Goal: Task Accomplishment & Management: Use online tool/utility

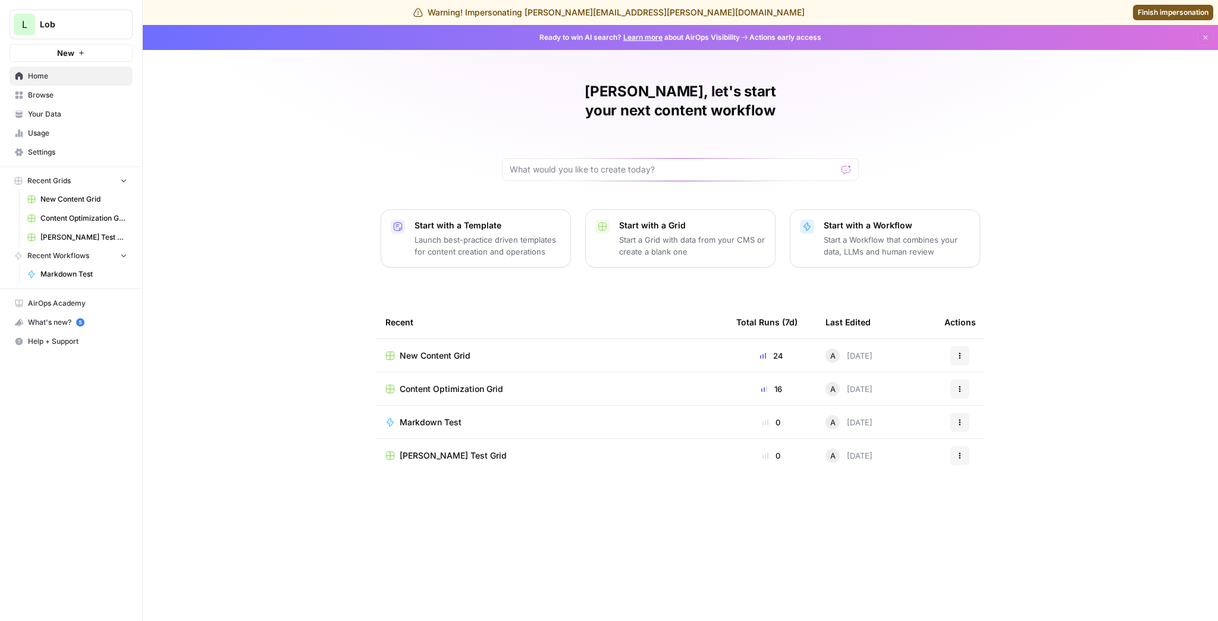
click at [441, 350] on span "New Content Grid" at bounding box center [435, 356] width 71 height 12
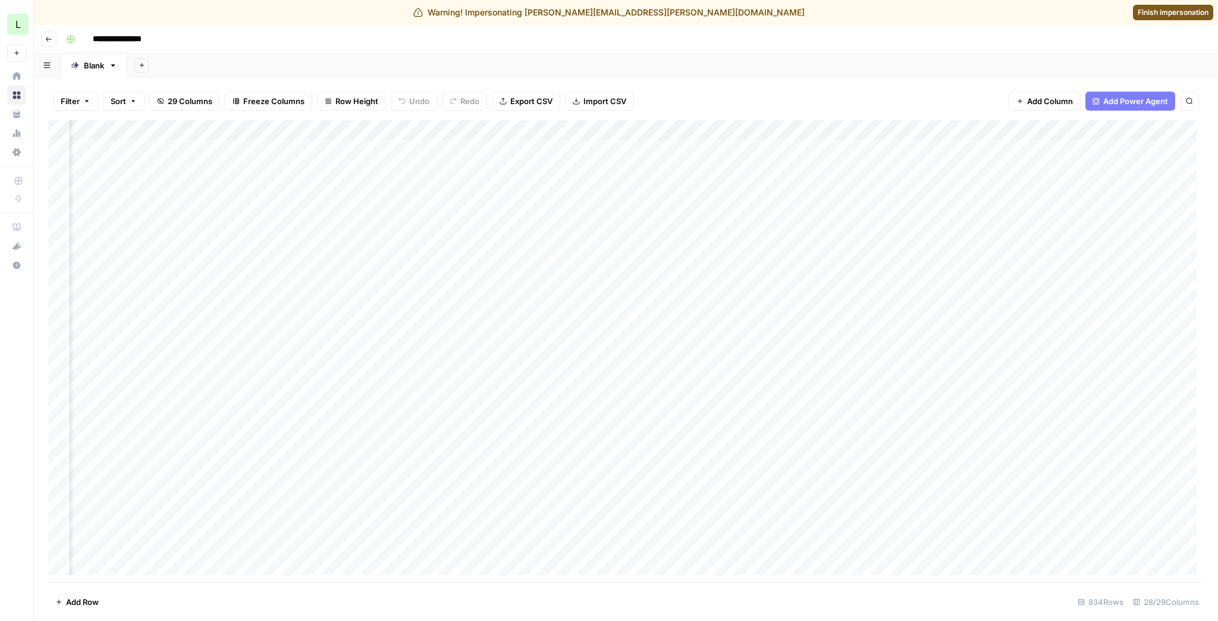
scroll to position [0, 729]
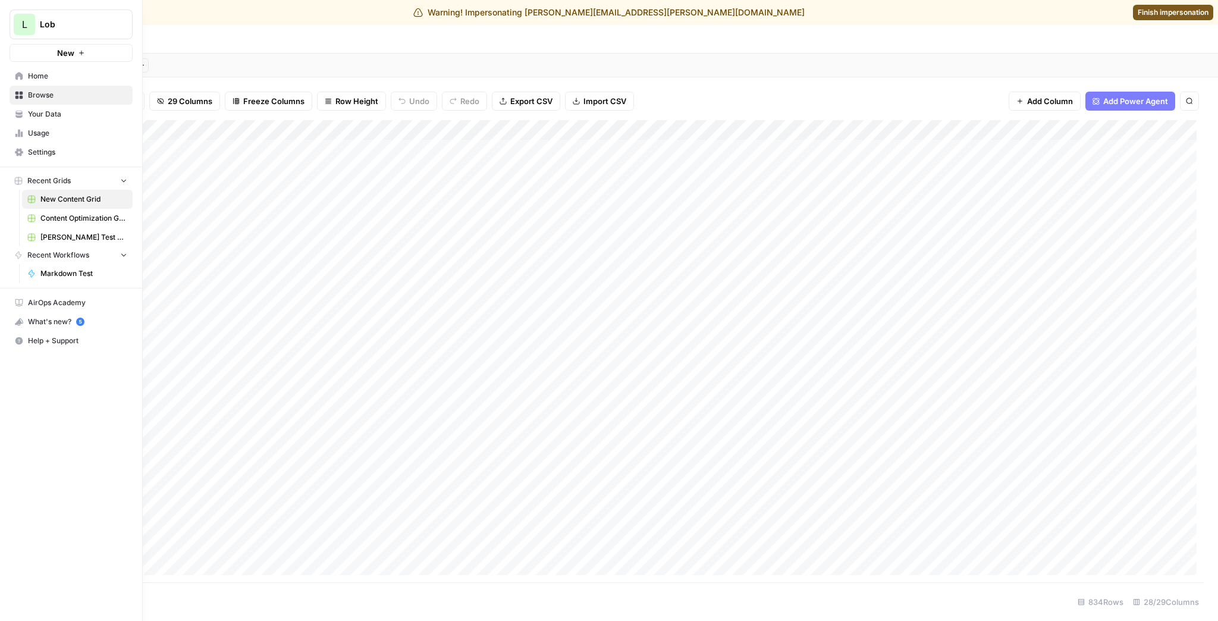
click at [20, 114] on icon at bounding box center [19, 114] width 8 height 8
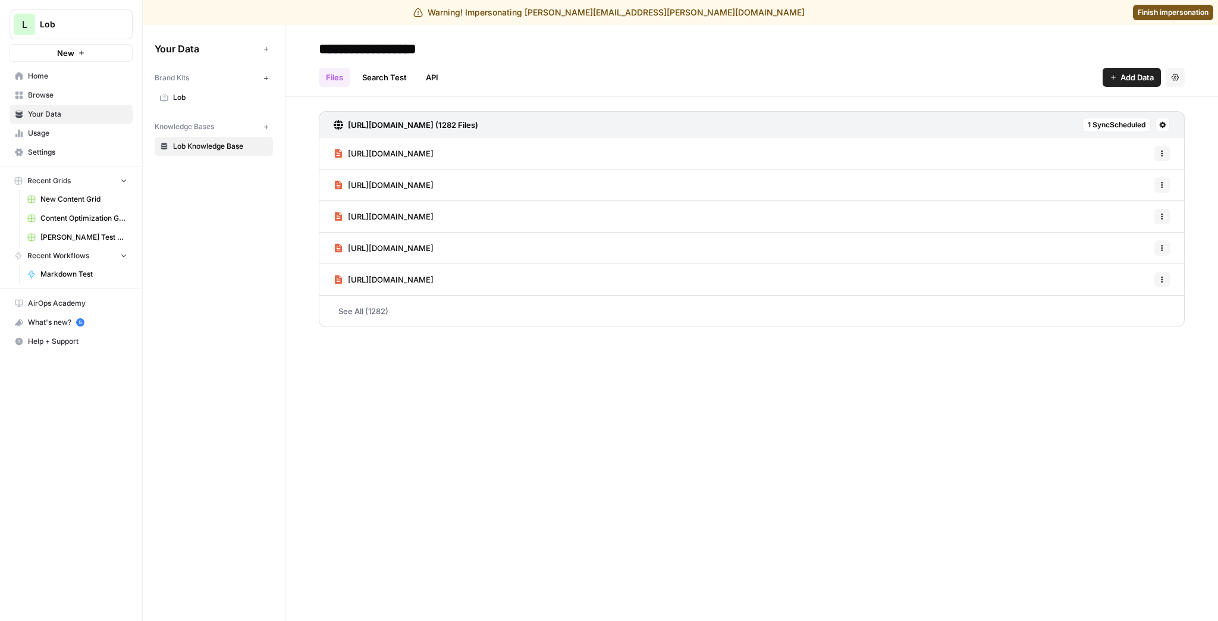
click at [42, 130] on span "Usage" at bounding box center [77, 133] width 99 height 11
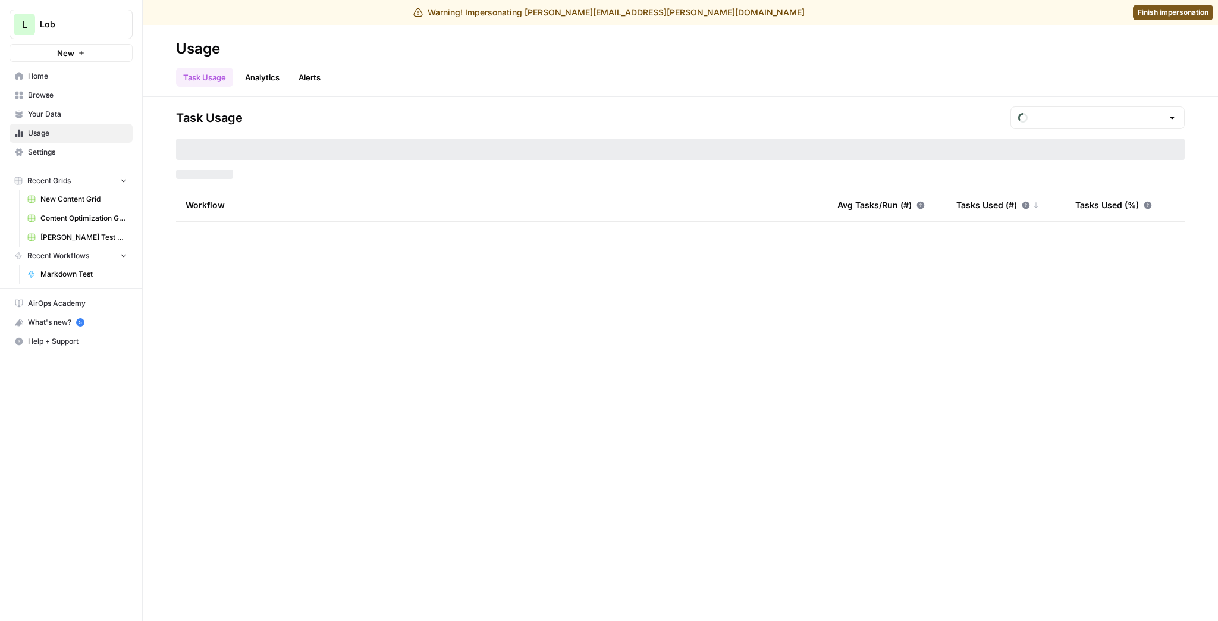
type input "August Tasks"
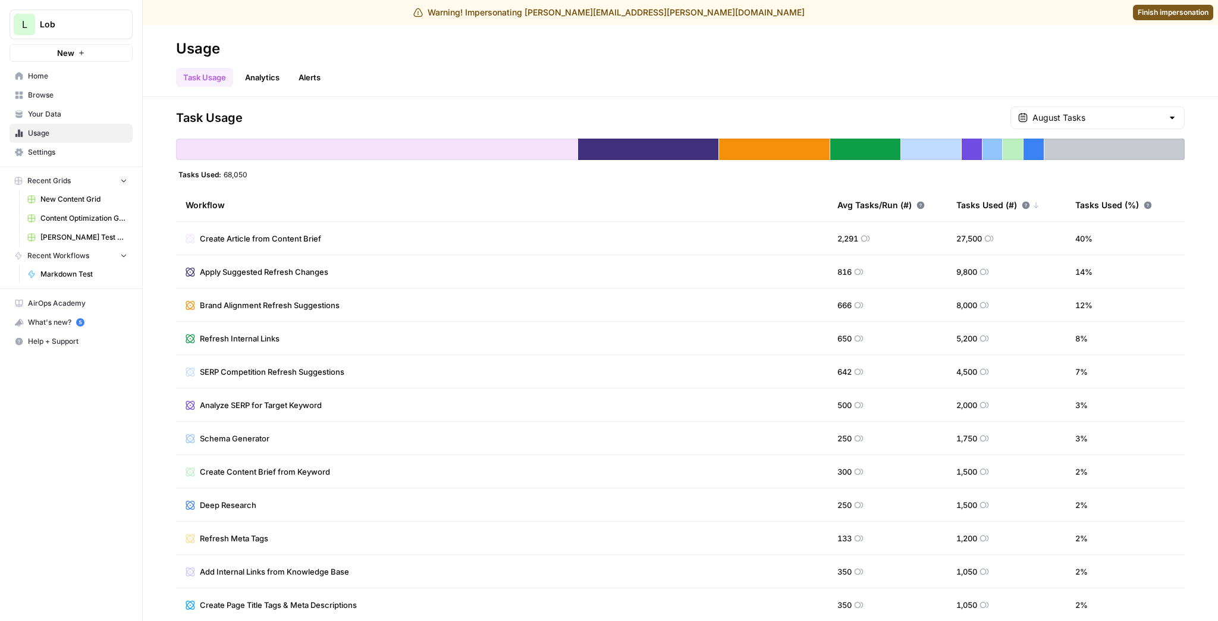
click at [271, 80] on link "Analytics" at bounding box center [262, 77] width 49 height 19
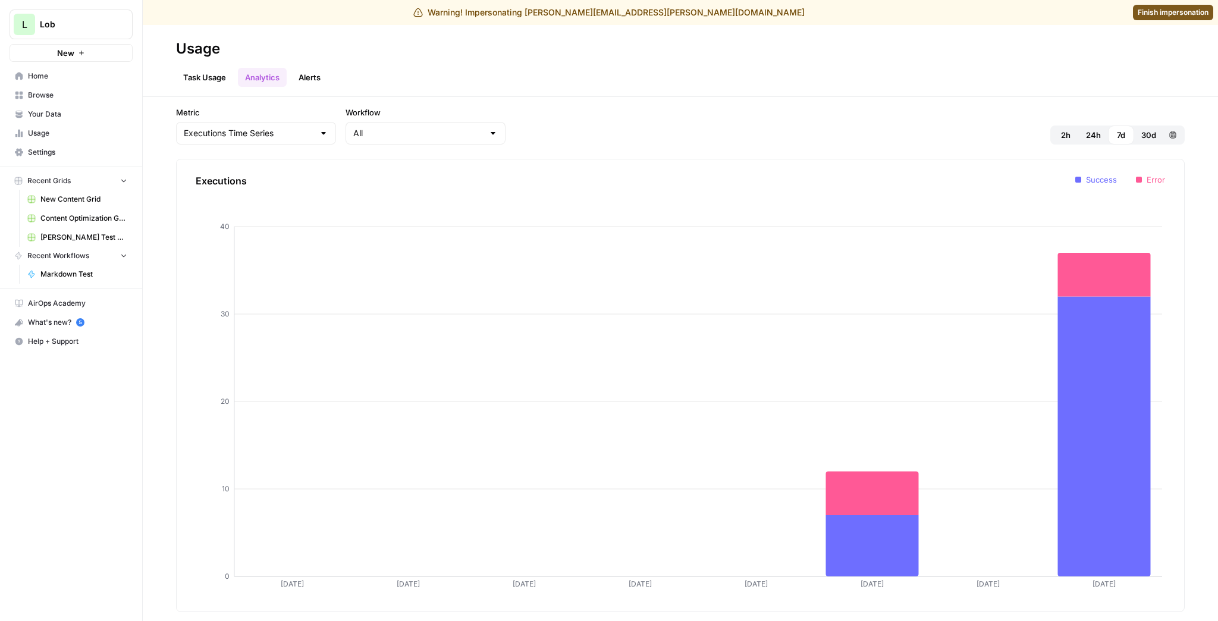
click at [226, 80] on link "Task Usage" at bounding box center [204, 77] width 57 height 19
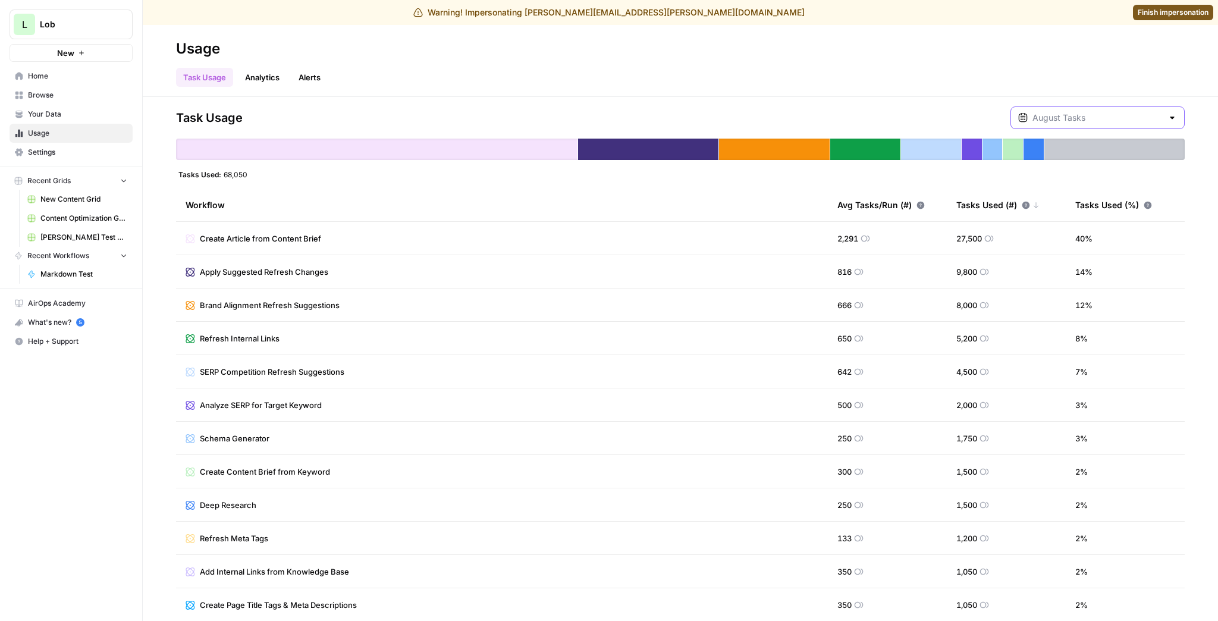
click at [1085, 120] on input "text" at bounding box center [1098, 118] width 130 height 12
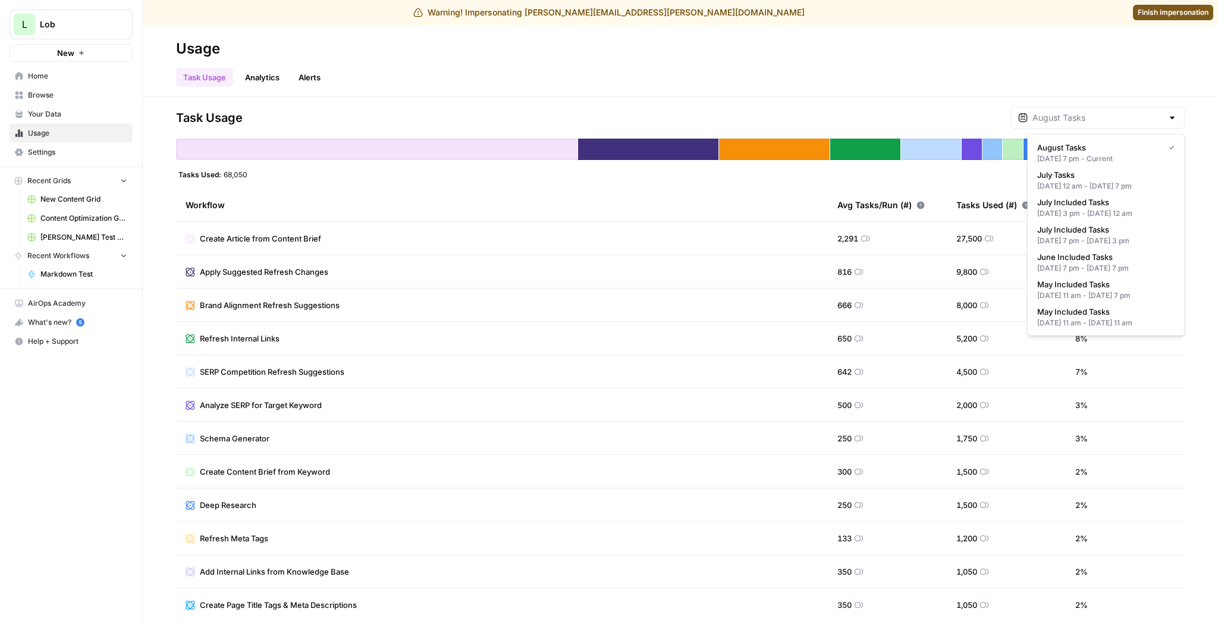
type input "August Tasks"
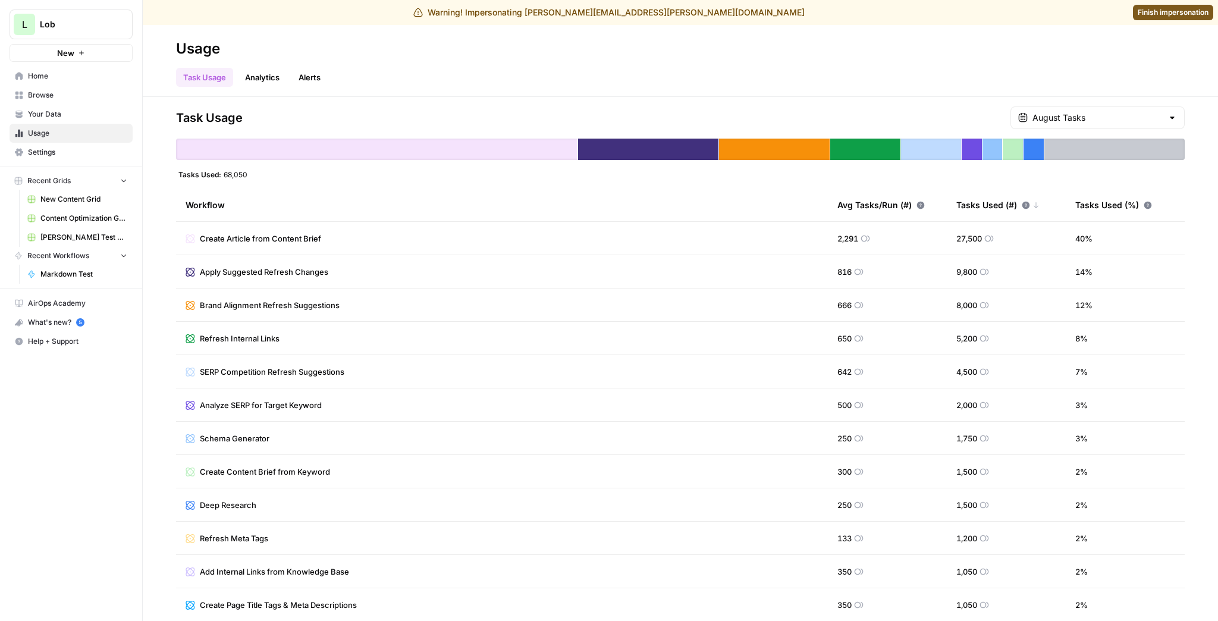
click at [925, 109] on div "Task Usage August Tasks" at bounding box center [680, 117] width 1009 height 23
click at [251, 73] on link "Analytics" at bounding box center [262, 77] width 49 height 19
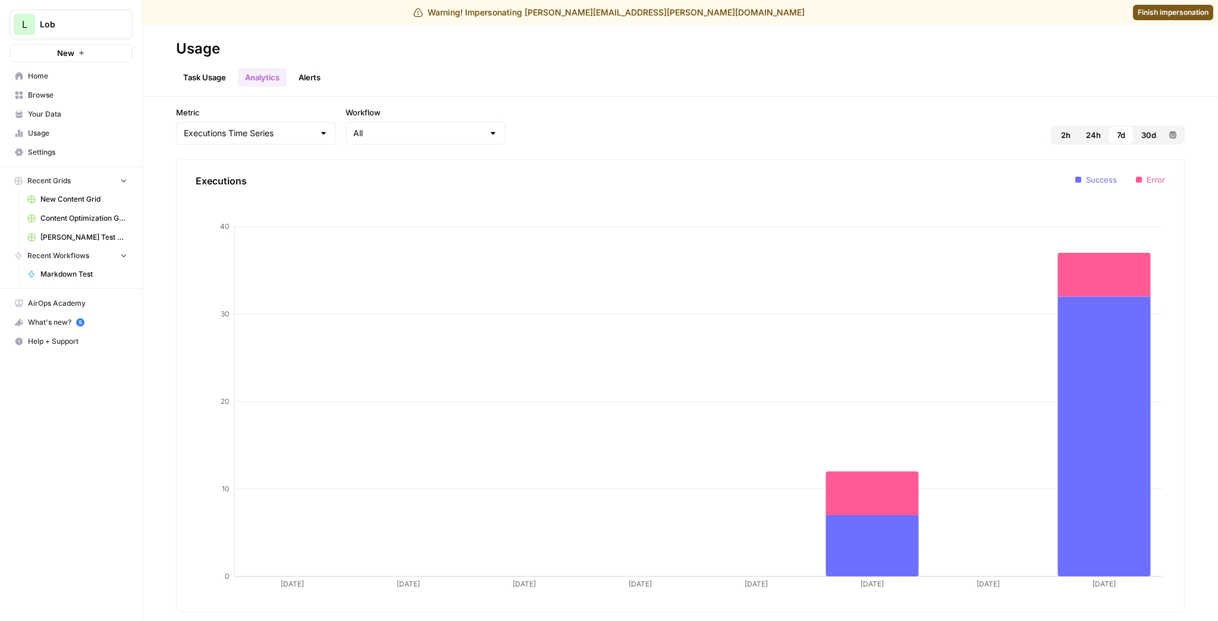
click at [1068, 136] on span "2h" at bounding box center [1066, 135] width 10 height 12
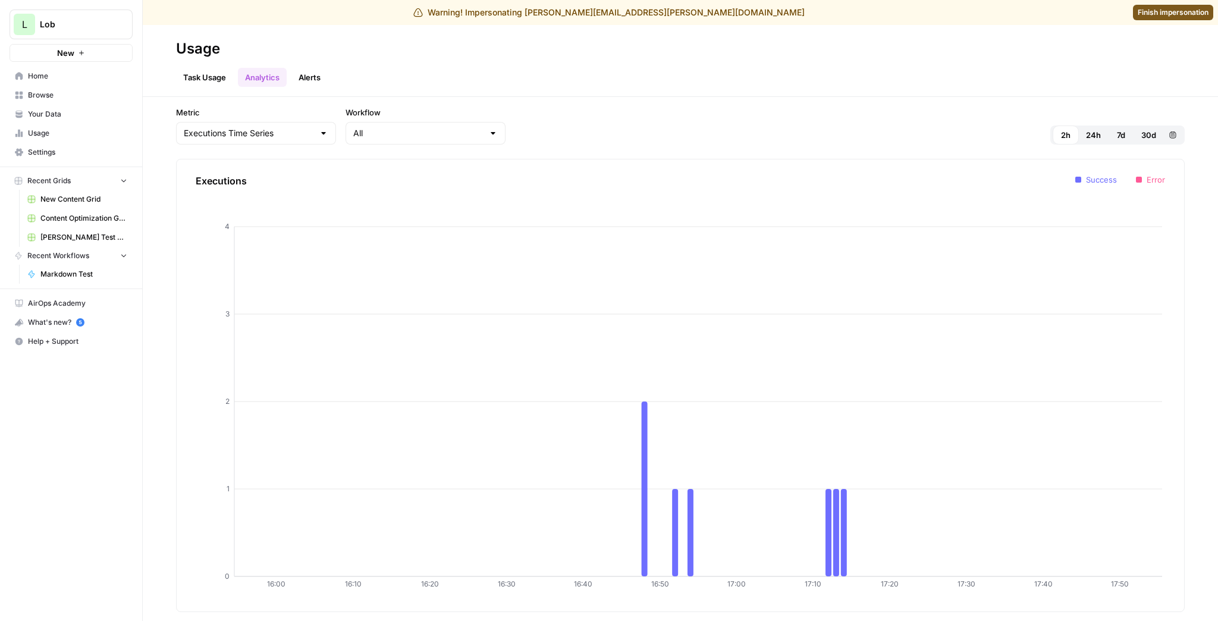
click at [1092, 139] on span "24h" at bounding box center [1093, 135] width 15 height 12
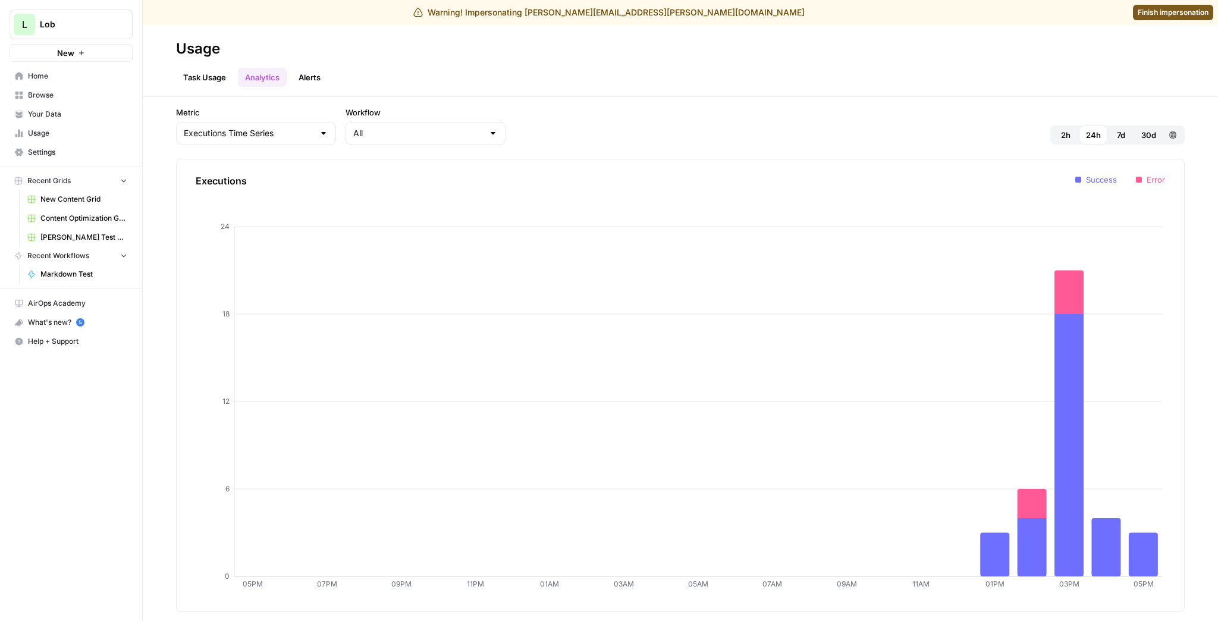
click at [62, 99] on span "Browse" at bounding box center [77, 95] width 99 height 11
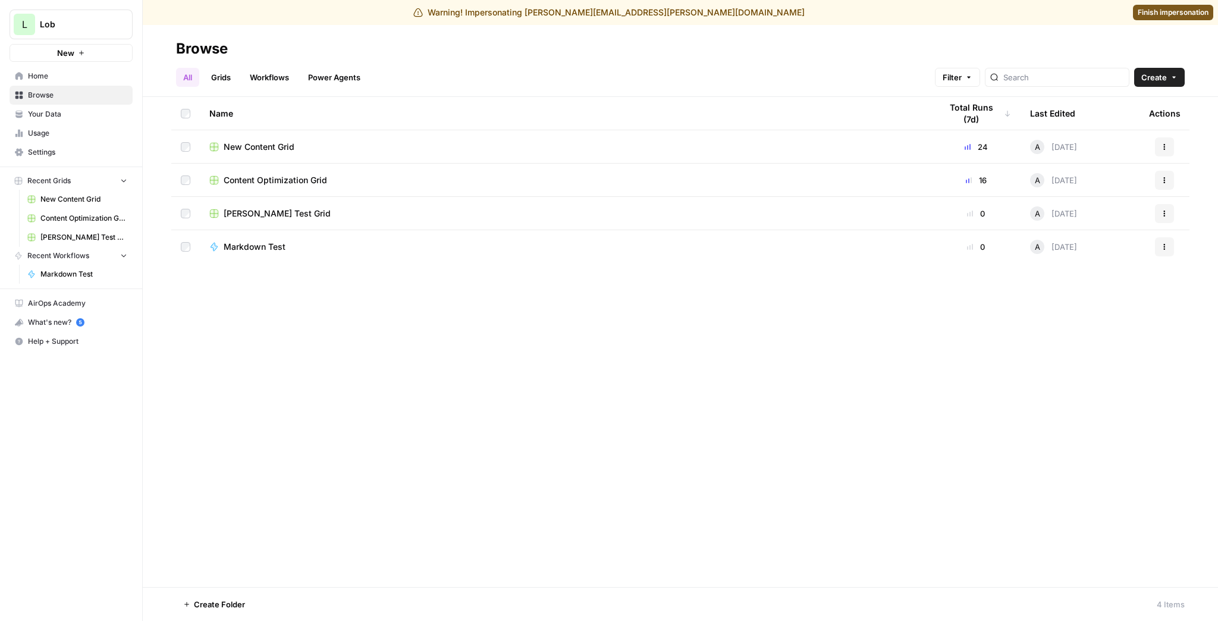
click at [291, 148] on span "New Content Grid" at bounding box center [259, 147] width 71 height 12
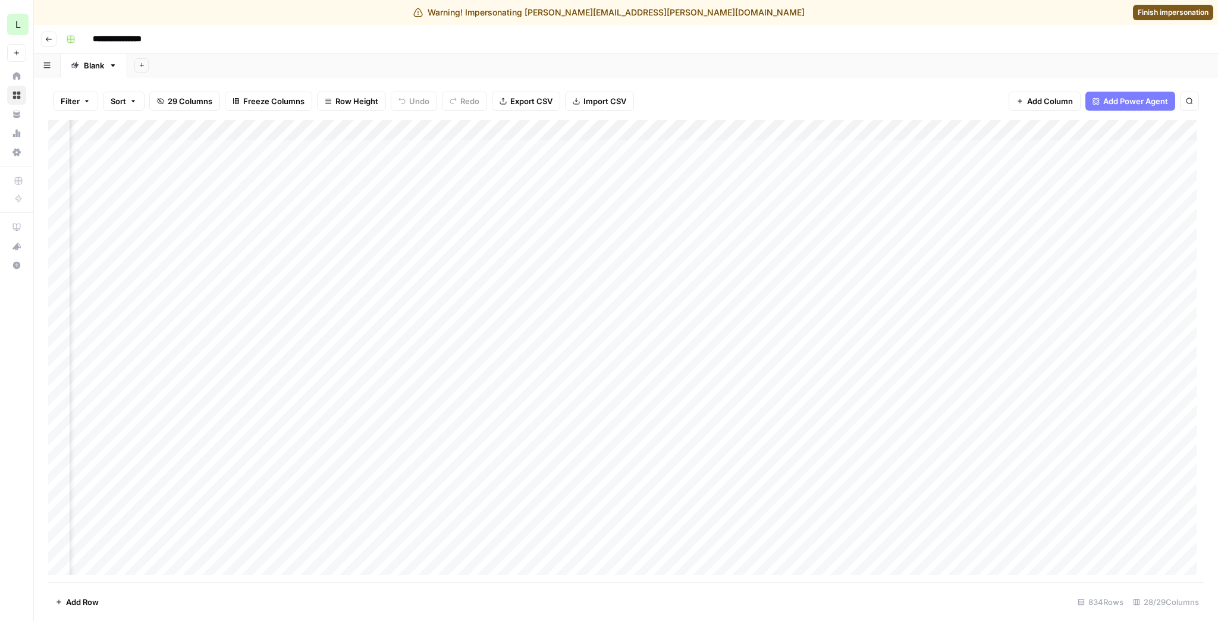
scroll to position [0, 333]
click at [333, 131] on div "Add Column" at bounding box center [626, 351] width 1156 height 462
click at [728, 90] on div "Filter Sort 29 Columns Freeze Columns Row Height Undo Redo Export CSV Import CS…" at bounding box center [626, 101] width 1156 height 38
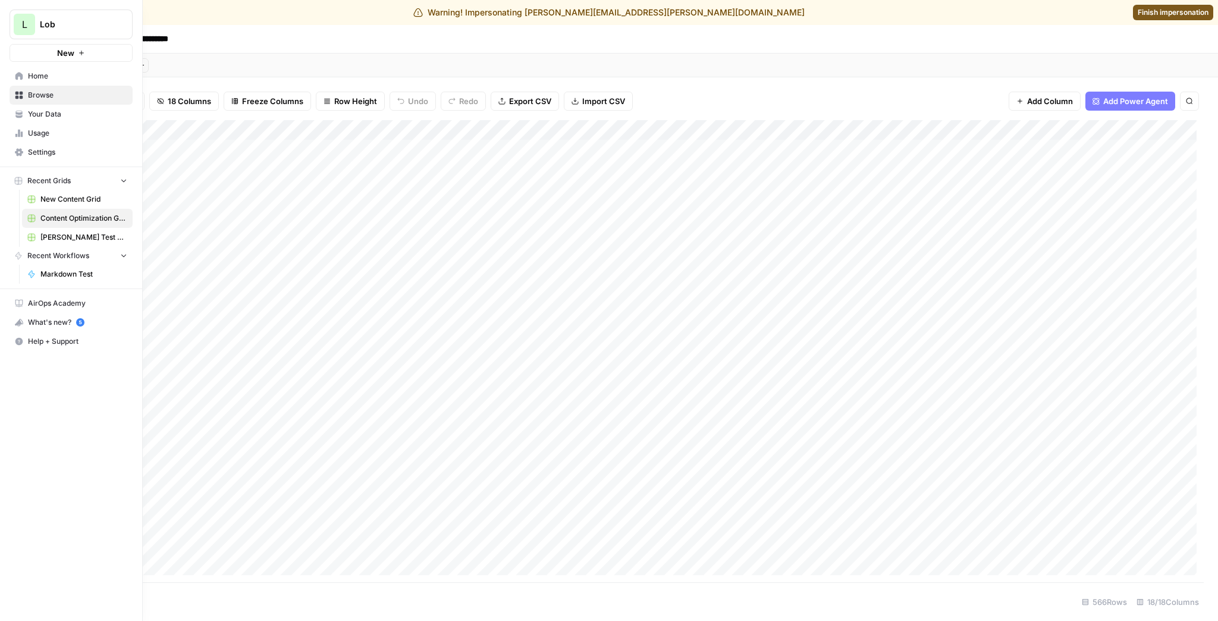
click at [52, 128] on span "Usage" at bounding box center [77, 133] width 99 height 11
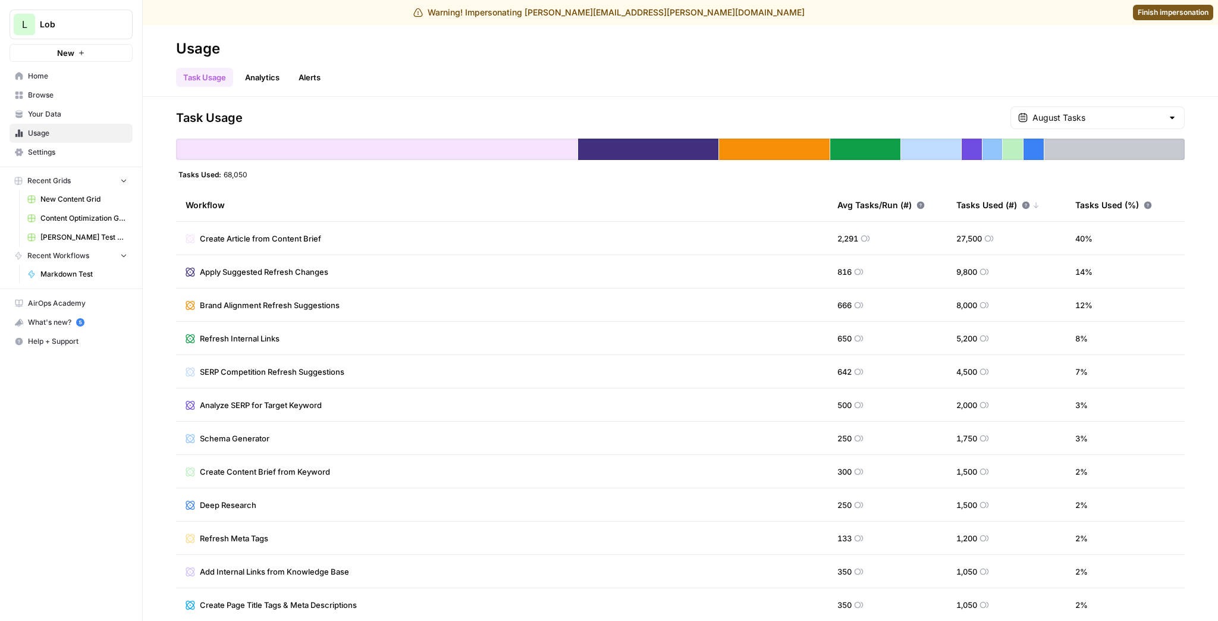
click at [77, 217] on span "Content Optimization Grid" at bounding box center [83, 218] width 87 height 11
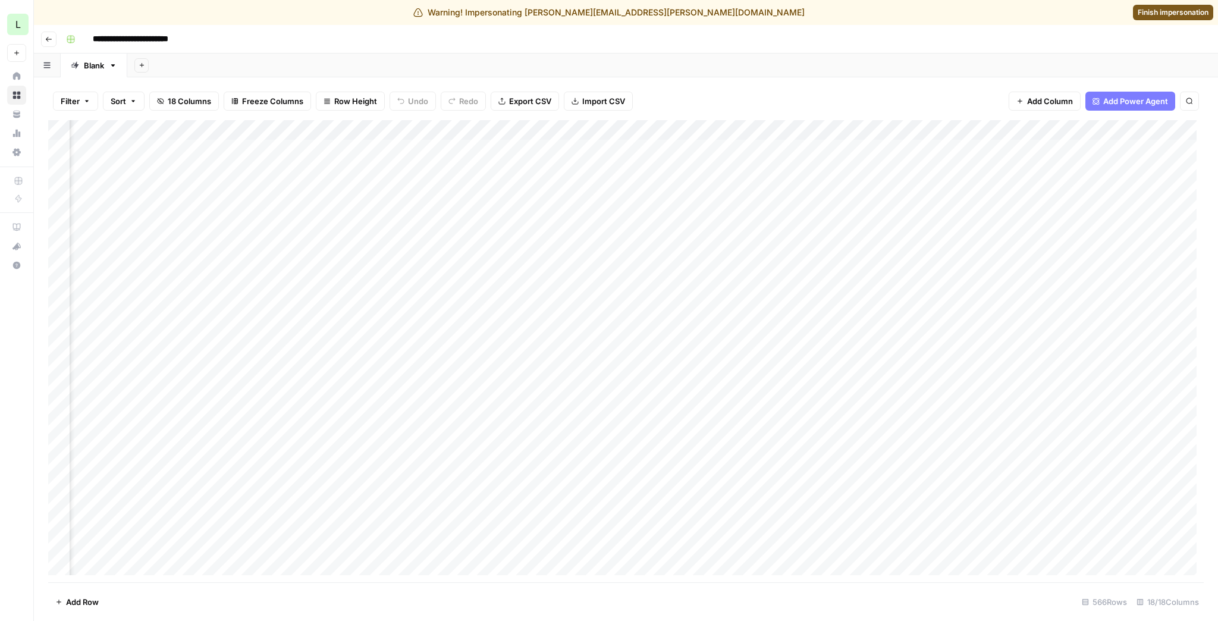
scroll to position [0, 86]
click at [957, 133] on div "Add Column" at bounding box center [626, 351] width 1156 height 462
click at [924, 224] on span "Configure Inputs" at bounding box center [947, 230] width 104 height 12
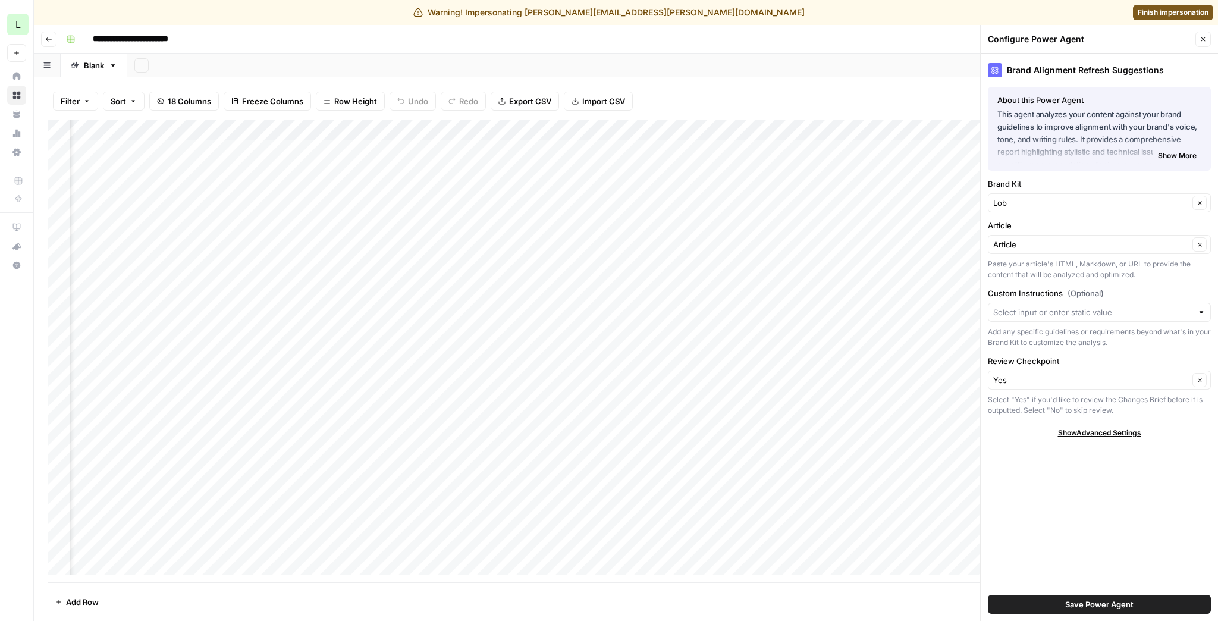
click at [1202, 37] on icon "button" at bounding box center [1204, 39] width 4 height 4
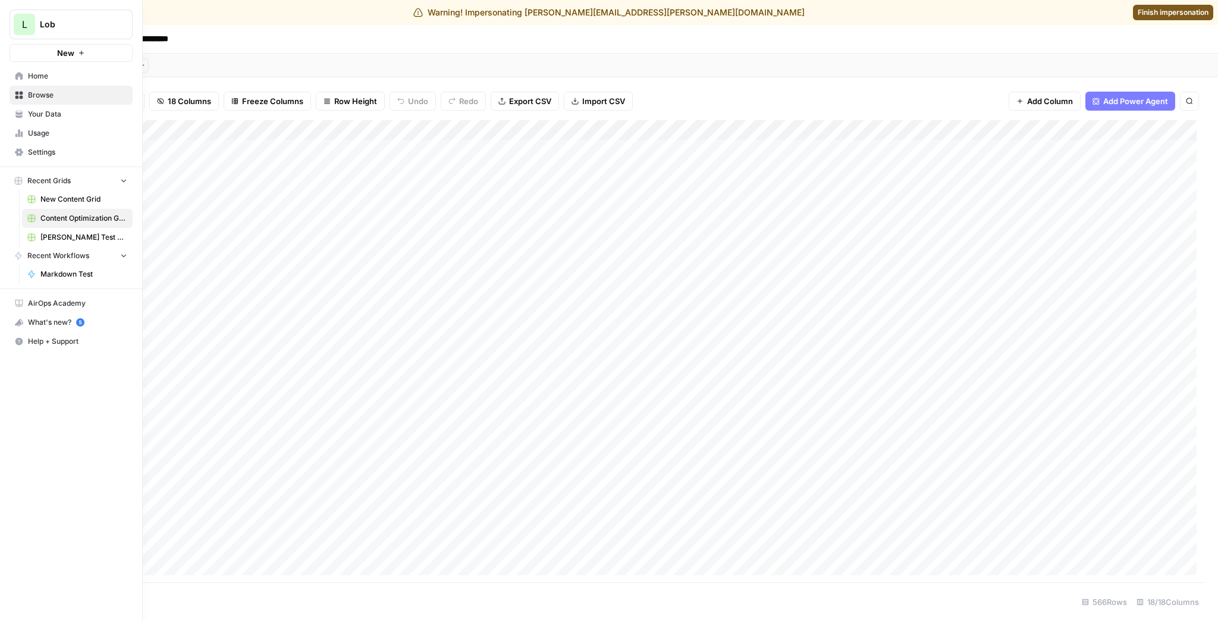
click at [61, 195] on span "New Content Grid" at bounding box center [83, 199] width 87 height 11
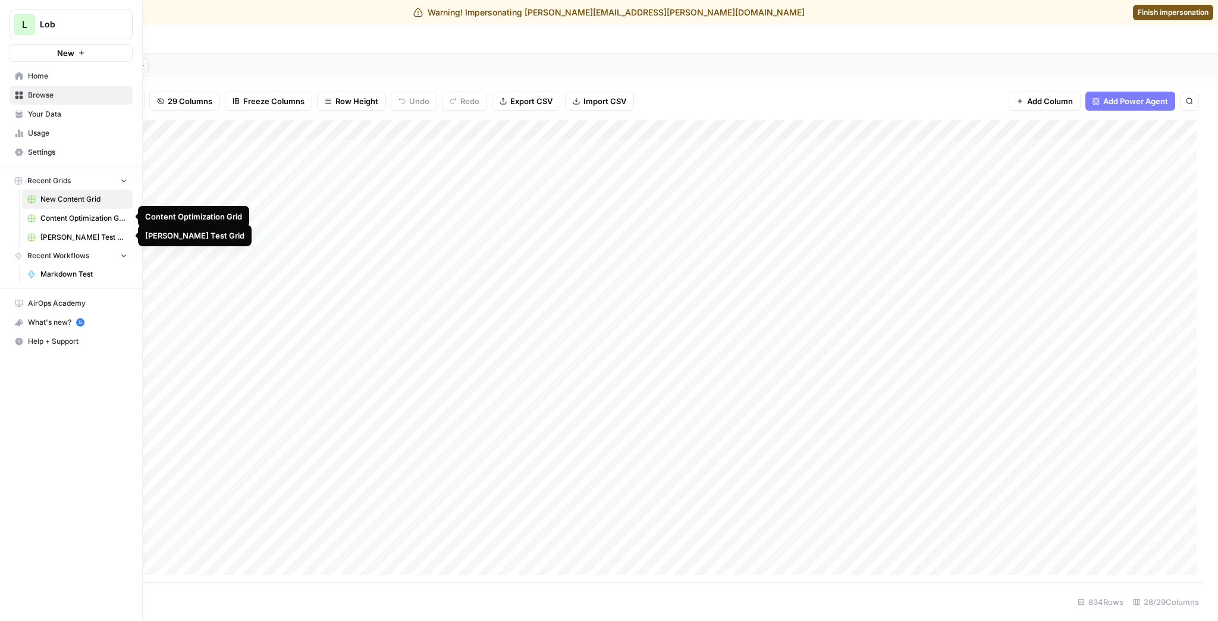
click at [74, 237] on span "Joe Test Grid" at bounding box center [83, 237] width 87 height 11
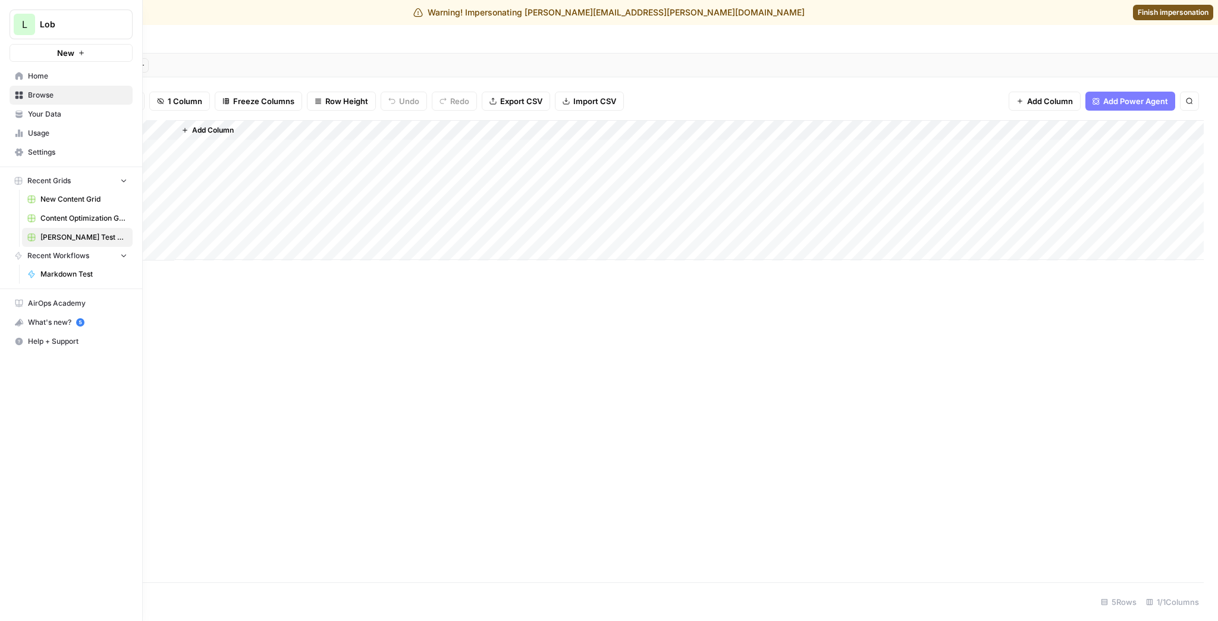
click at [61, 198] on span "New Content Grid" at bounding box center [83, 199] width 87 height 11
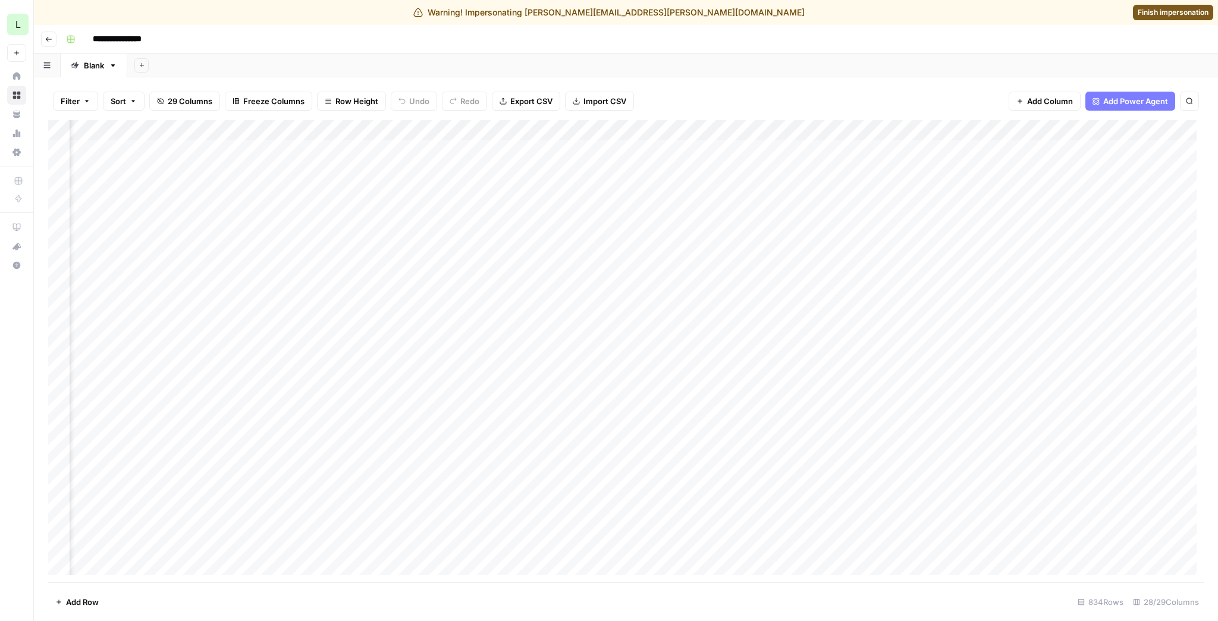
scroll to position [0, 369]
click at [299, 131] on div "Add Column" at bounding box center [626, 351] width 1156 height 462
click at [1152, 7] on span "Finish impersonation" at bounding box center [1173, 12] width 71 height 11
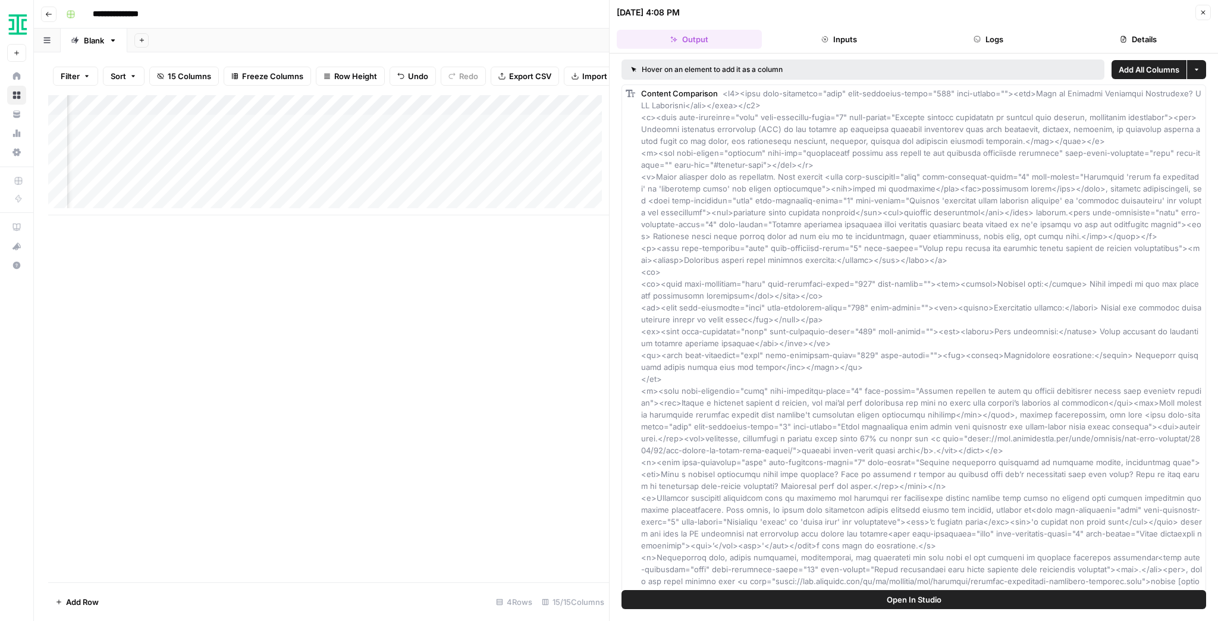
scroll to position [0, 952]
